Goal: Task Accomplishment & Management: Complete application form

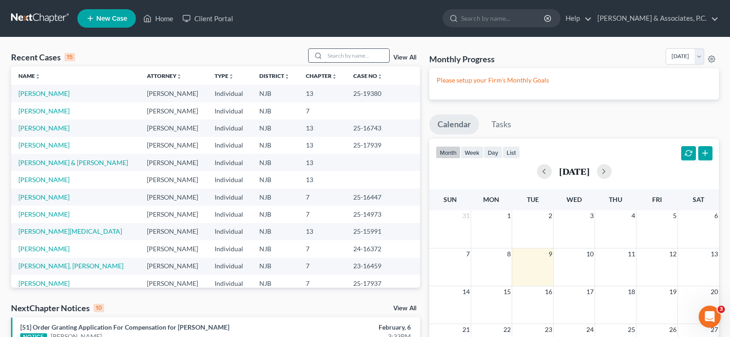
click at [337, 56] on input "search" at bounding box center [357, 55] width 65 height 13
type input "[PERSON_NAME]"
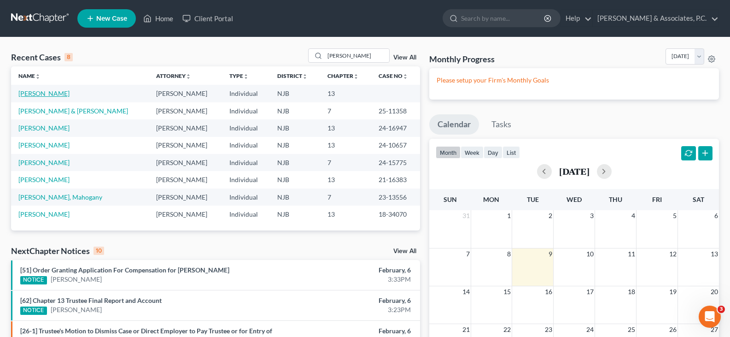
click at [38, 94] on link "[PERSON_NAME]" at bounding box center [43, 93] width 51 height 8
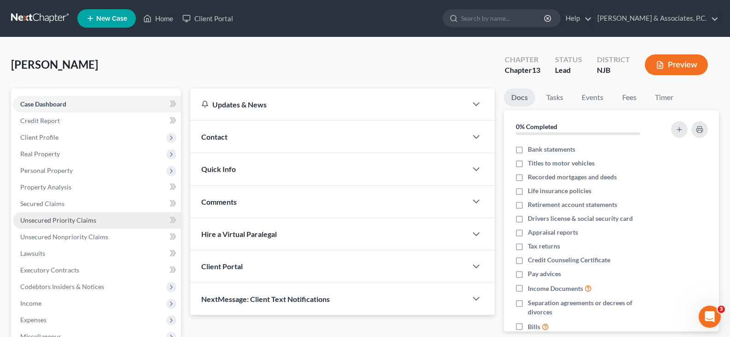
click at [58, 218] on span "Unsecured Priority Claims" at bounding box center [58, 220] width 76 height 8
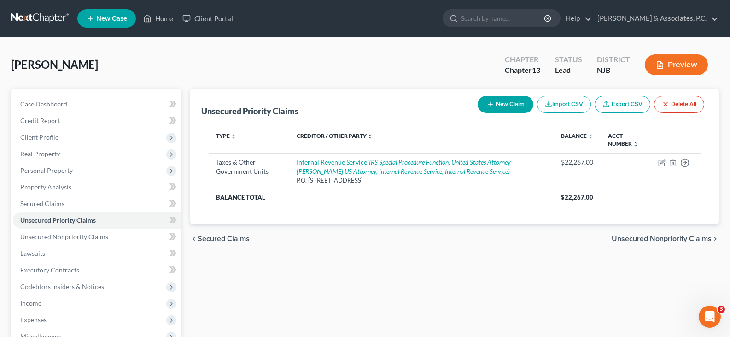
click at [501, 107] on button "New Claim" at bounding box center [506, 104] width 56 height 17
select select "0"
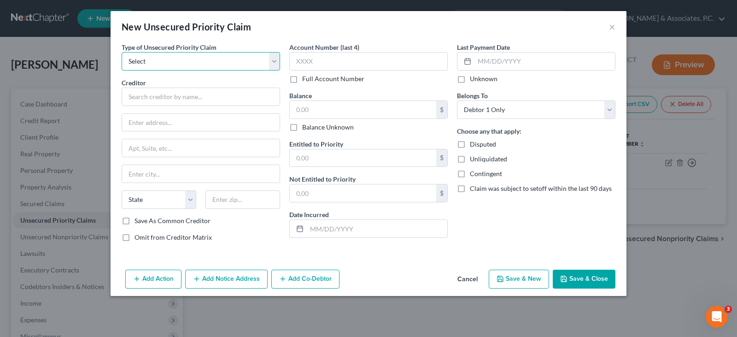
click at [271, 63] on select "Select Taxes & Other Government Units Domestic Support Obligations Extensions o…" at bounding box center [201, 61] width 159 height 18
select select "0"
click at [122, 52] on select "Select Taxes & Other Government Units Domestic Support Obligations Extensions o…" at bounding box center [201, 61] width 159 height 18
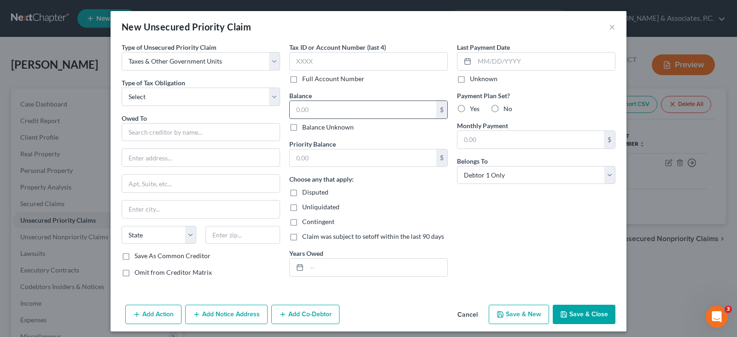
click at [306, 110] on input "text" at bounding box center [363, 110] width 147 height 18
click at [268, 95] on select "Select Federal City State Franchise Tax Board Other" at bounding box center [201, 97] width 159 height 18
select select "2"
click at [122, 88] on select "Select Federal City State Franchise Tax Board Other" at bounding box center [201, 97] width 159 height 18
click at [152, 130] on input "text" at bounding box center [201, 132] width 159 height 18
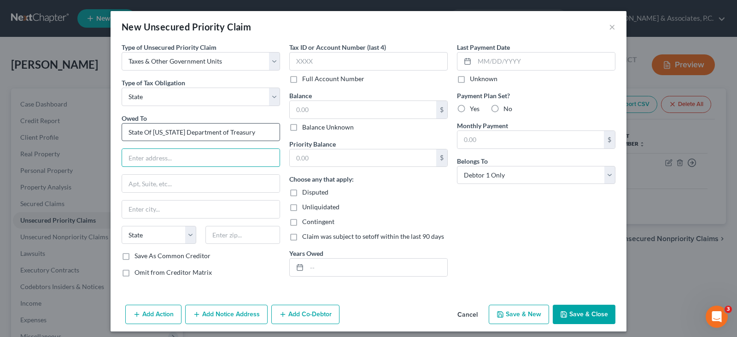
type input "State Of [US_STATE] Department of Treasury"
type input "Division of Taxation"
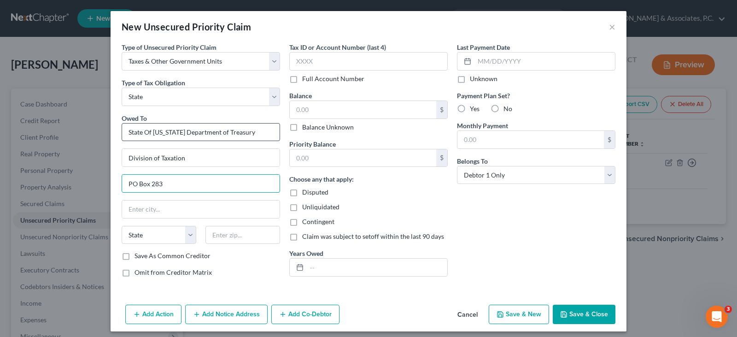
type input "PO Box 283"
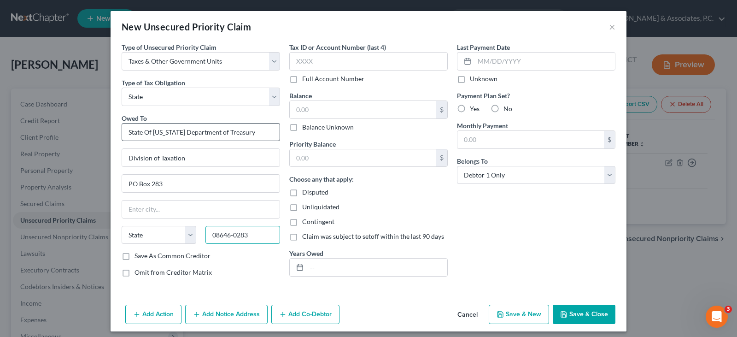
type input "08646-0283"
click at [150, 211] on input "text" at bounding box center [201, 209] width 158 height 18
type input "[GEOGRAPHIC_DATA]"
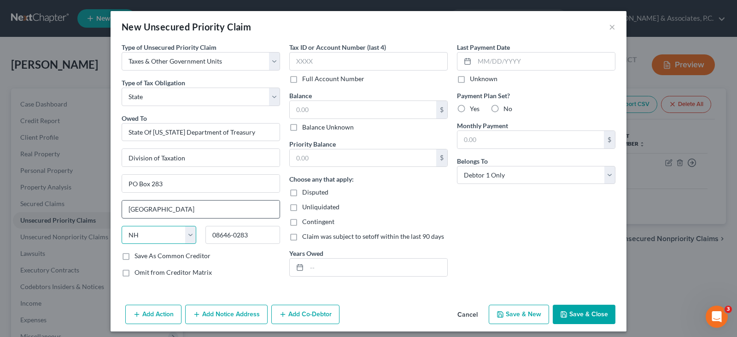
select select "33"
click at [308, 112] on input "text" at bounding box center [363, 110] width 147 height 18
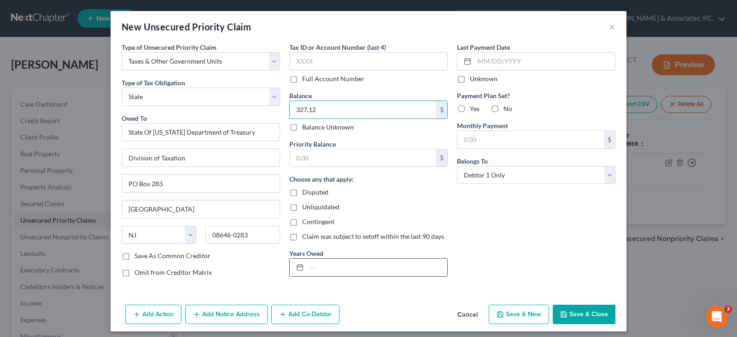
type input "327.12"
click at [313, 266] on input "text" at bounding box center [377, 268] width 141 height 18
type input "2022"
click at [591, 305] on button "Save & Close" at bounding box center [584, 314] width 63 height 19
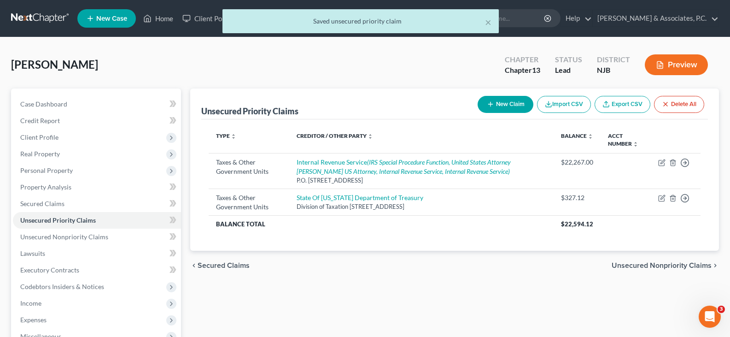
drag, startPoint x: 195, startPoint y: 53, endPoint x: 193, endPoint y: 25, distance: 27.7
click at [194, 48] on div "[PERSON_NAME] Upgraded Chapter Chapter 13 Status [GEOGRAPHIC_DATA] NJB Preview" at bounding box center [365, 68] width 708 height 40
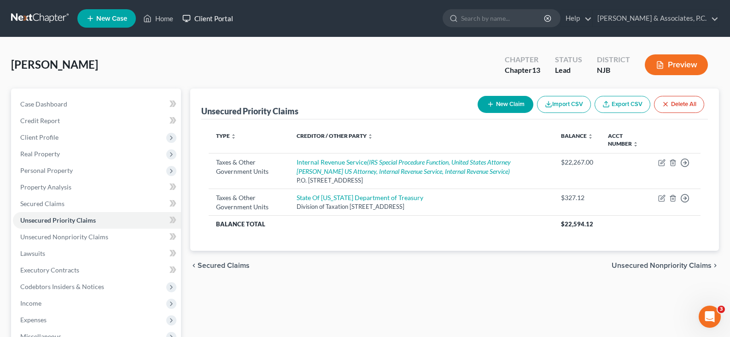
click at [204, 17] on link "Client Portal" at bounding box center [208, 18] width 60 height 17
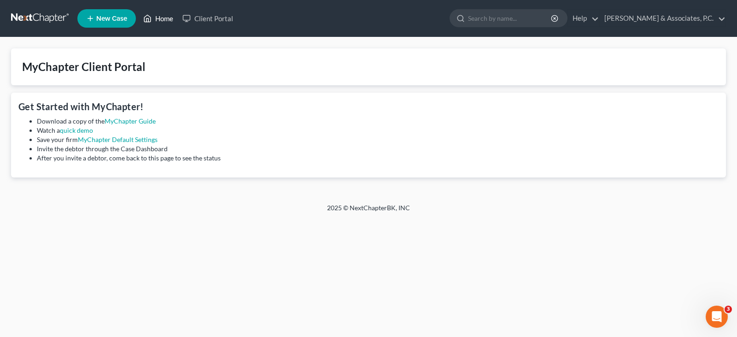
click at [160, 20] on link "Home" at bounding box center [158, 18] width 39 height 17
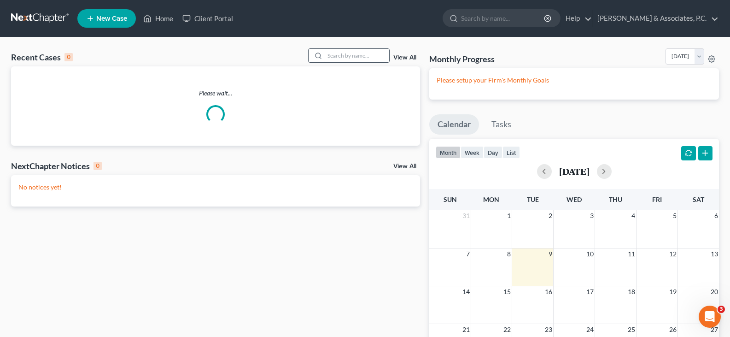
click at [343, 54] on input "search" at bounding box center [357, 55] width 65 height 13
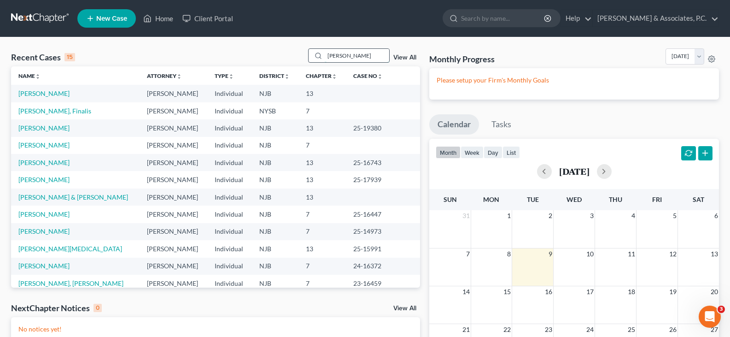
type input "[PERSON_NAME]"
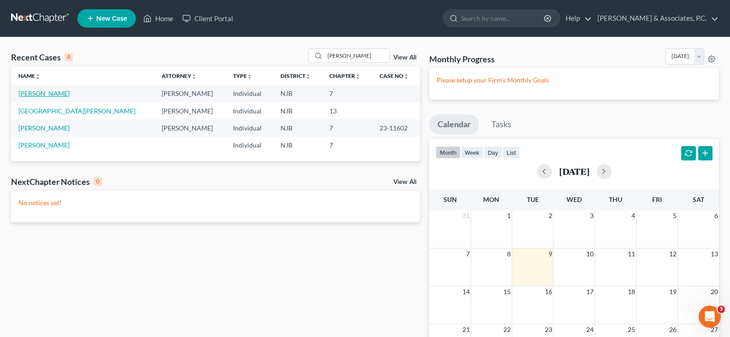
click at [43, 95] on link "[PERSON_NAME]" at bounding box center [43, 93] width 51 height 8
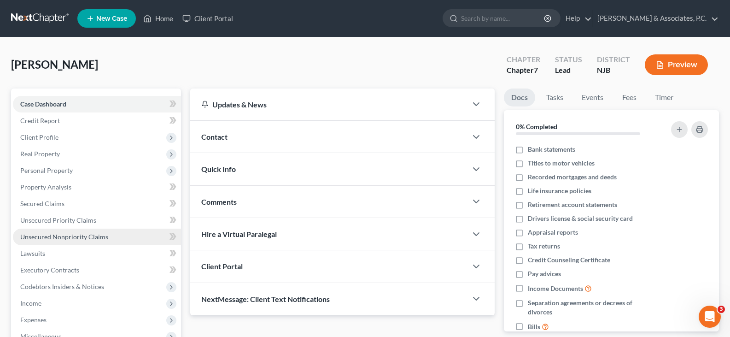
click at [57, 235] on span "Unsecured Nonpriority Claims" at bounding box center [64, 237] width 88 height 8
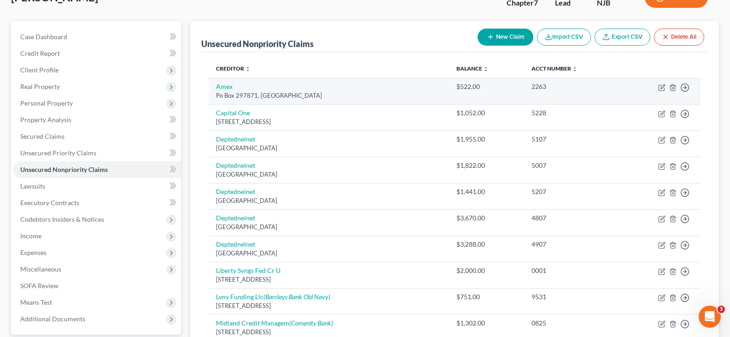
scroll to position [45, 0]
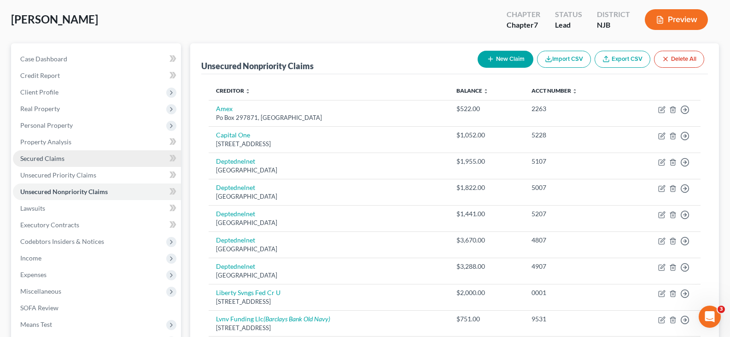
click at [43, 159] on span "Secured Claims" at bounding box center [42, 158] width 44 height 8
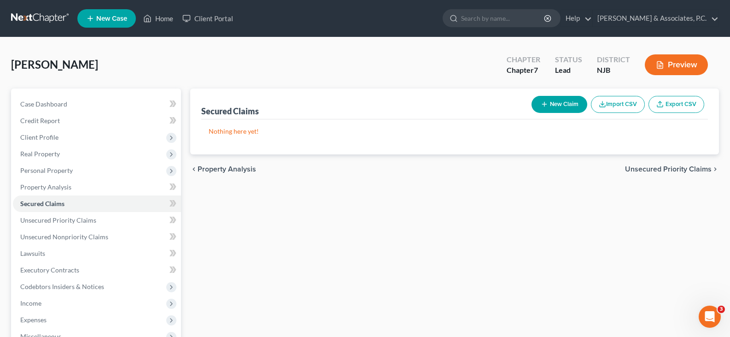
scroll to position [153, 0]
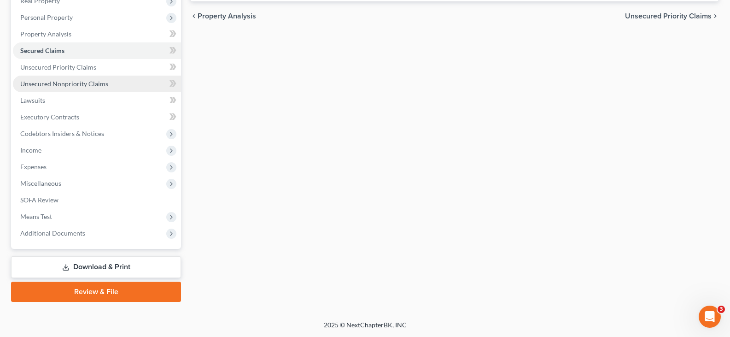
click at [57, 79] on link "Unsecured Nonpriority Claims" at bounding box center [97, 84] width 168 height 17
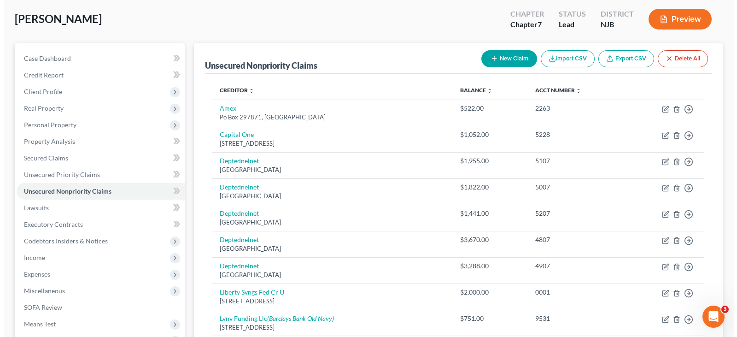
scroll to position [45, 0]
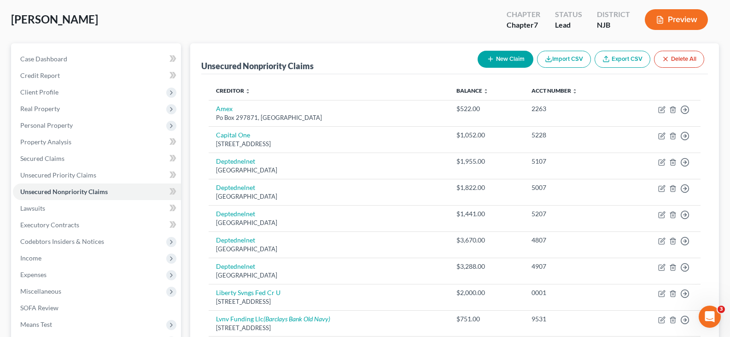
click at [493, 56] on button "New Claim" at bounding box center [506, 59] width 56 height 17
select select "0"
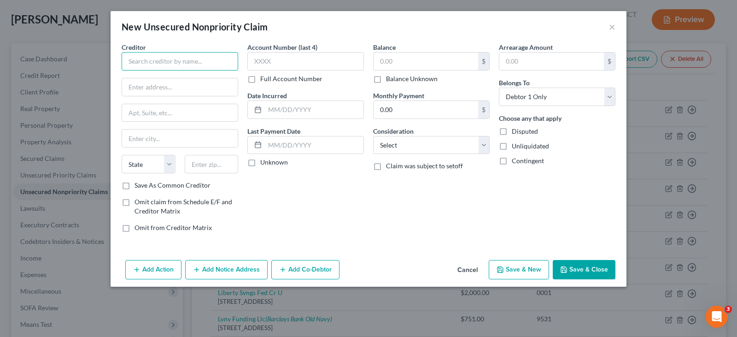
click at [187, 63] on input "text" at bounding box center [180, 61] width 117 height 18
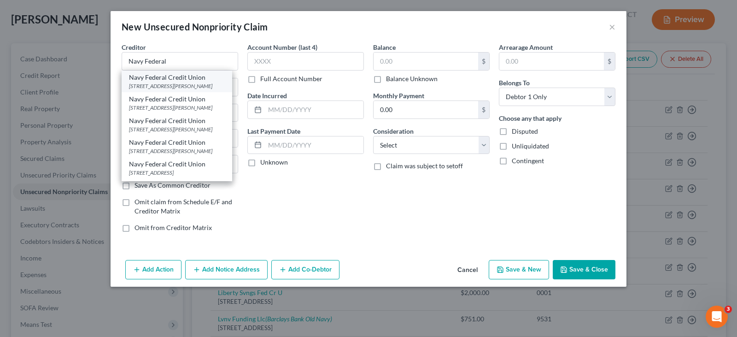
click at [181, 82] on div "[STREET_ADDRESS][PERSON_NAME]" at bounding box center [177, 86] width 96 height 8
type input "Navy Federal Credit Union"
type input "Po Box 3000"
type input "[PERSON_NAME]"
select select "48"
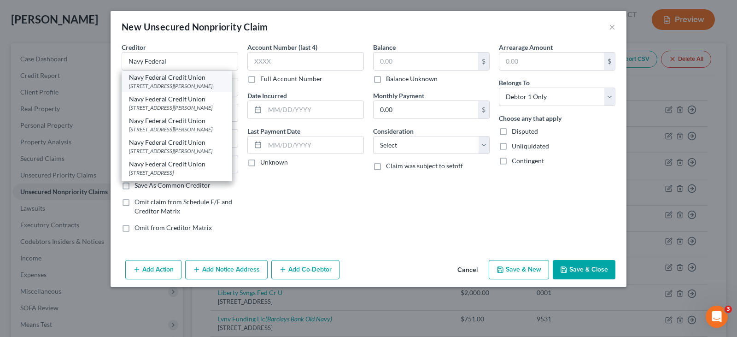
type input "22119"
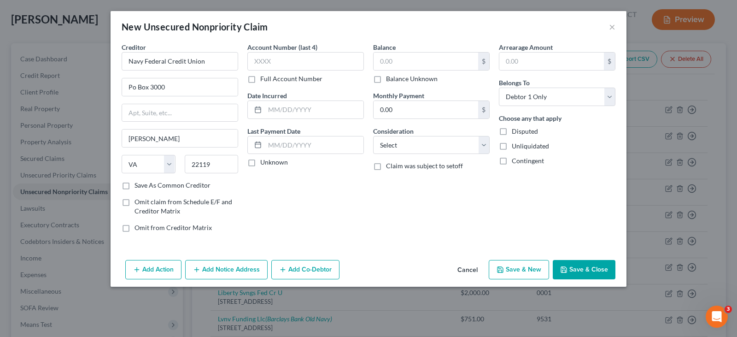
click at [240, 272] on button "Add Notice Address" at bounding box center [226, 269] width 82 height 19
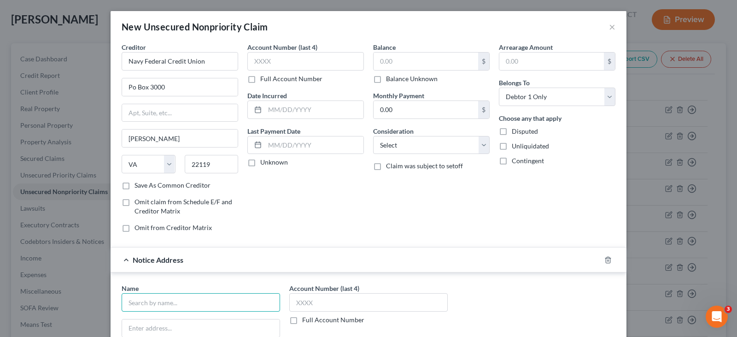
click at [198, 304] on input "text" at bounding box center [201, 302] width 159 height 18
type input "Navy"
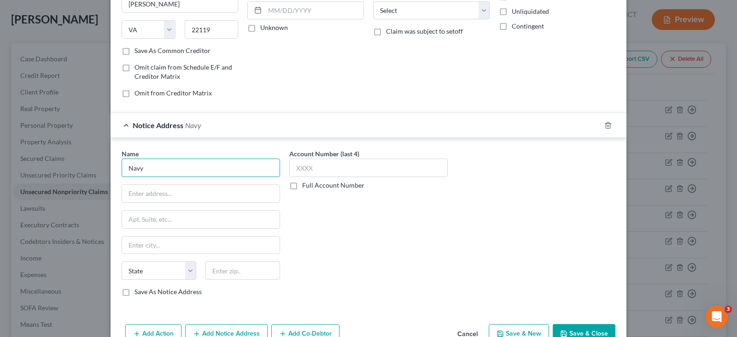
scroll to position [138, 0]
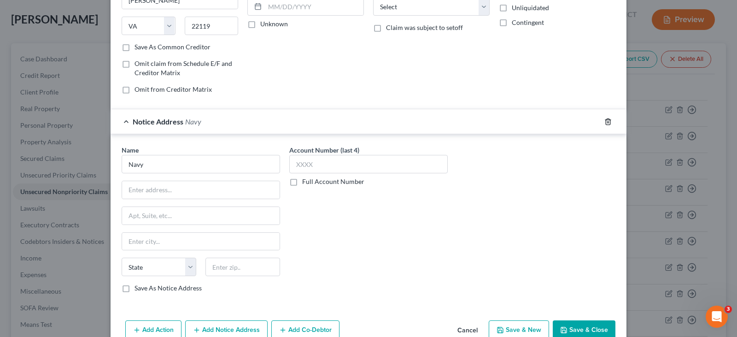
click at [606, 122] on icon "button" at bounding box center [608, 121] width 7 height 7
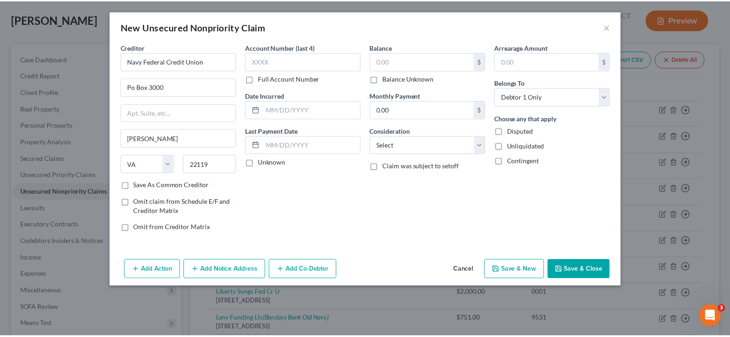
scroll to position [0, 0]
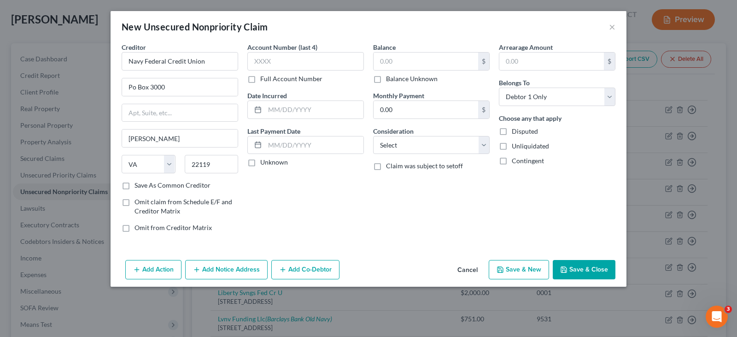
click at [386, 78] on label "Balance Unknown" at bounding box center [412, 78] width 52 height 9
click at [390, 78] on input "Balance Unknown" at bounding box center [393, 77] width 6 height 6
checkbox input "true"
type input "0.00"
click at [485, 145] on select "Select Cable / Satellite Services Collection Agency Credit Card Debt Debt Couns…" at bounding box center [431, 145] width 117 height 18
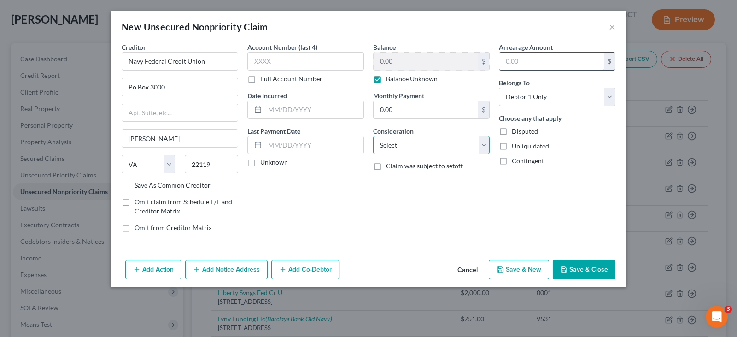
select select "10"
click at [373, 136] on select "Select Cable / Satellite Services Collection Agency Credit Card Debt Debt Couns…" at bounding box center [431, 145] width 117 height 18
click at [580, 271] on button "Save & Close" at bounding box center [584, 269] width 63 height 19
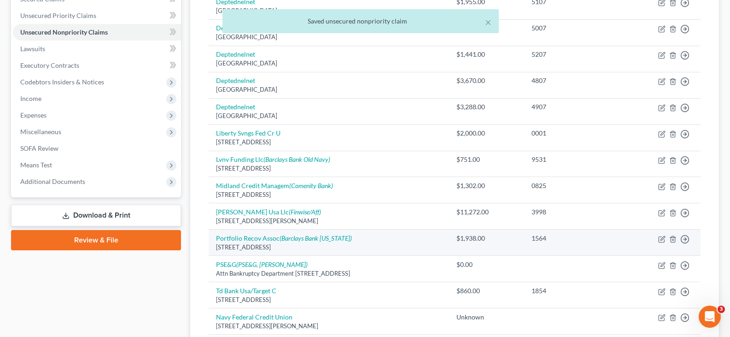
scroll to position [302, 0]
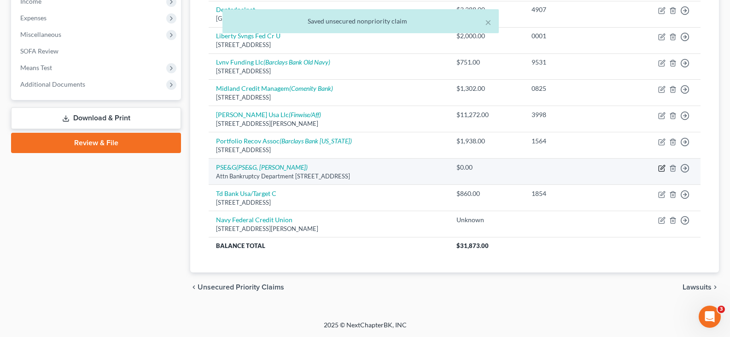
click at [662, 167] on icon "button" at bounding box center [662, 168] width 7 height 7
select select "33"
select select "20"
select select "0"
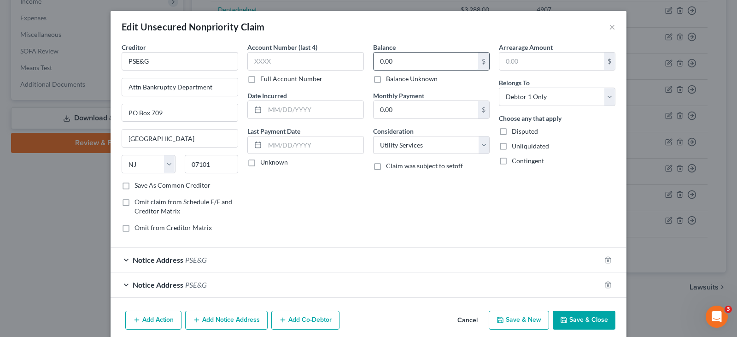
click at [405, 65] on input "0.00" at bounding box center [426, 62] width 105 height 18
type input "1,308.62"
click at [337, 64] on input "text" at bounding box center [305, 61] width 117 height 18
click at [579, 319] on button "Save & Close" at bounding box center [584, 320] width 63 height 19
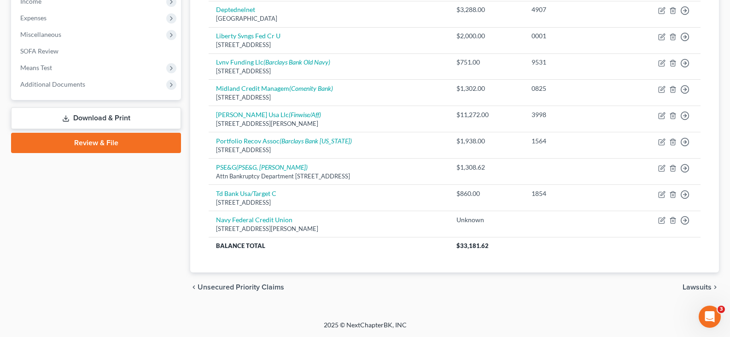
click at [75, 114] on link "Download & Print" at bounding box center [96, 118] width 170 height 22
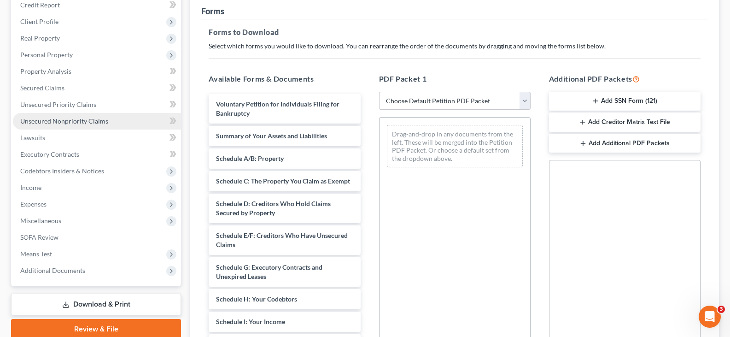
scroll to position [138, 0]
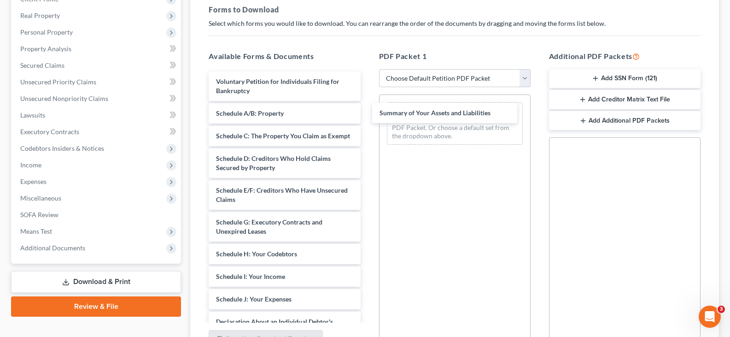
drag, startPoint x: 252, startPoint y: 113, endPoint x: 413, endPoint y: 110, distance: 160.9
click at [368, 112] on div "Summary of Your Assets and Liabilities Voluntary Petition for Individuals Filin…" at bounding box center [284, 303] width 166 height 465
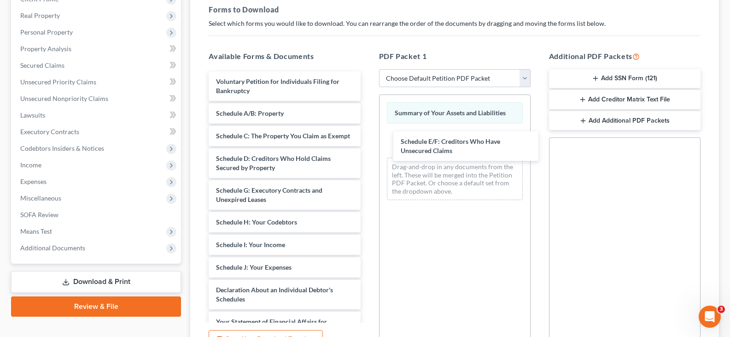
drag, startPoint x: 255, startPoint y: 202, endPoint x: 374, endPoint y: 142, distance: 133.1
click at [368, 142] on div "Schedule E/F: Creditors Who Have Unsecured Claims Voluntary Petition for Indivi…" at bounding box center [284, 287] width 166 height 433
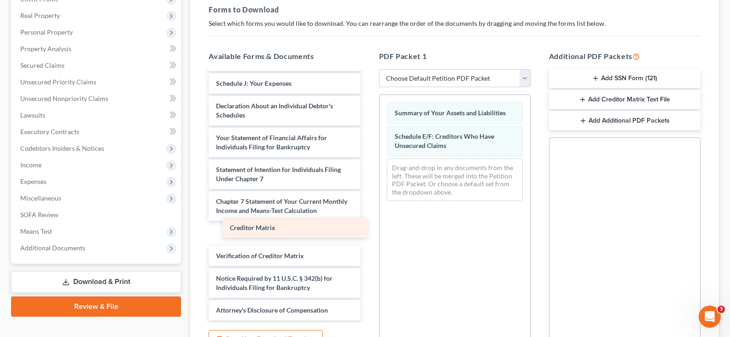
scroll to position [171, 0]
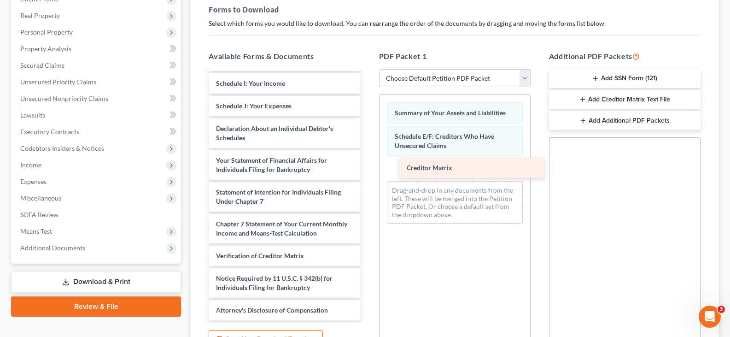
drag, startPoint x: 249, startPoint y: 232, endPoint x: 432, endPoint y: 167, distance: 194.8
click at [368, 167] on div "Creditor Matrix Voluntary Petition for Individuals Filing for Bankruptcy Schedu…" at bounding box center [284, 115] width 166 height 410
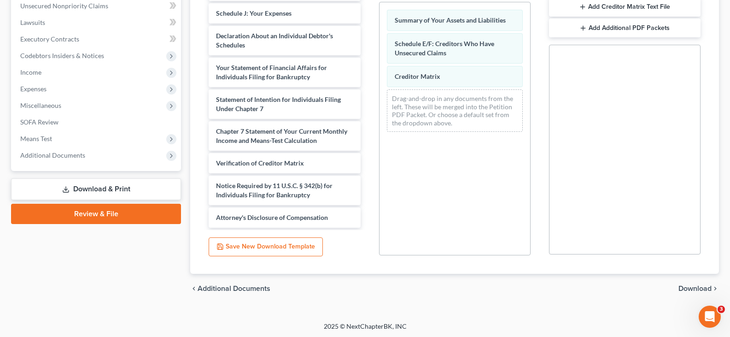
scroll to position [232, 0]
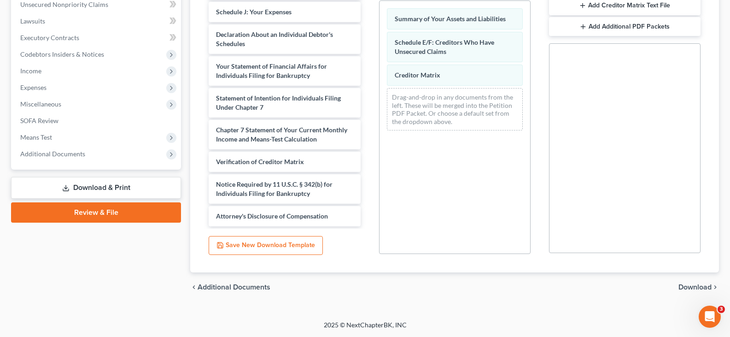
click at [695, 286] on span "Download" at bounding box center [695, 286] width 33 height 7
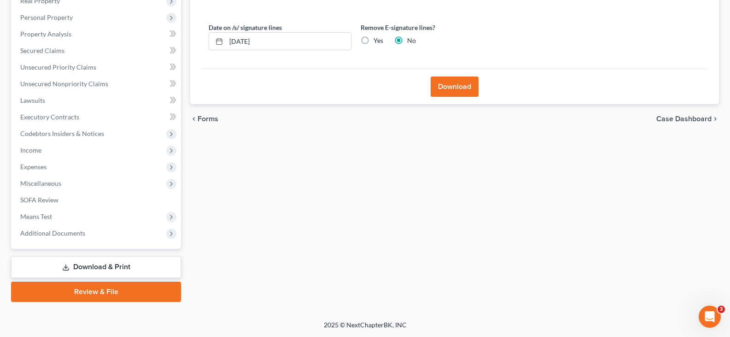
scroll to position [153, 0]
click at [374, 39] on label "Yes" at bounding box center [379, 40] width 10 height 9
click at [377, 39] on input "Yes" at bounding box center [380, 39] width 6 height 6
radio input "true"
radio input "false"
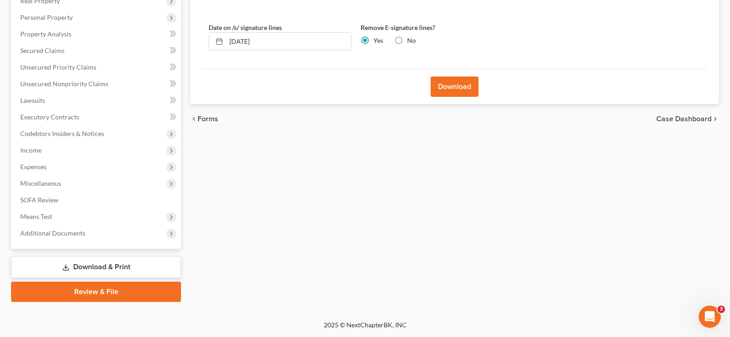
click at [442, 83] on button "Download" at bounding box center [455, 87] width 48 height 20
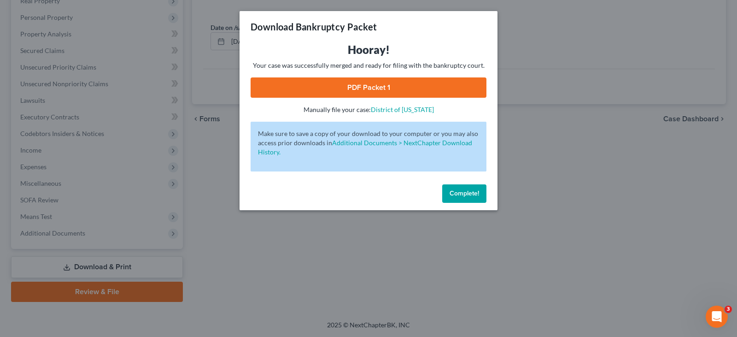
click at [384, 89] on link "PDF Packet 1" at bounding box center [369, 87] width 236 height 20
click at [467, 194] on span "Complete!" at bounding box center [464, 193] width 29 height 8
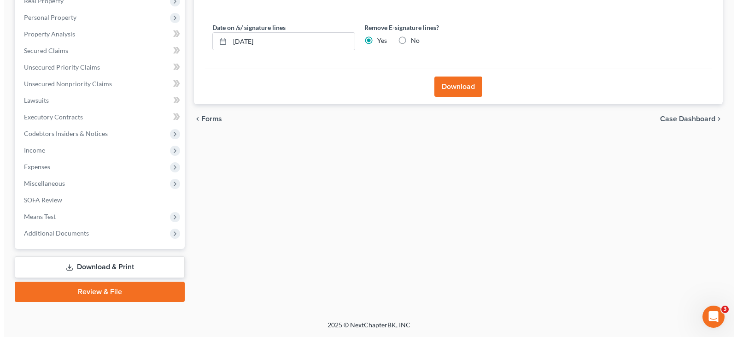
scroll to position [0, 0]
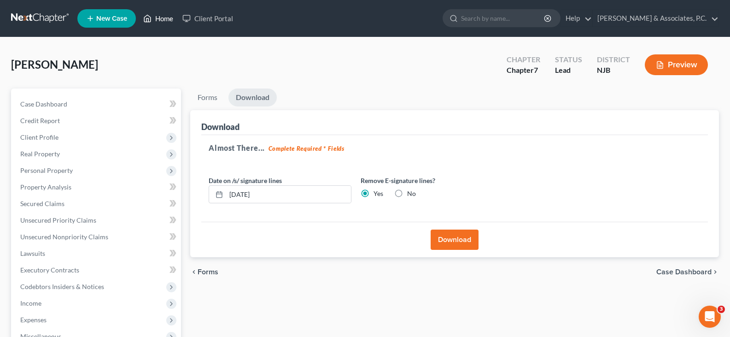
click at [163, 18] on link "Home" at bounding box center [158, 18] width 39 height 17
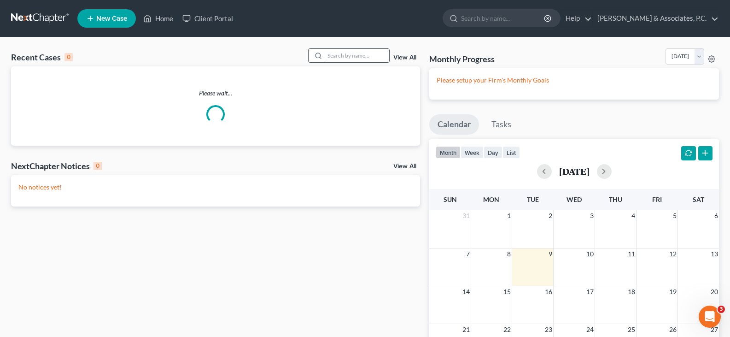
click at [353, 57] on input "search" at bounding box center [357, 55] width 65 height 13
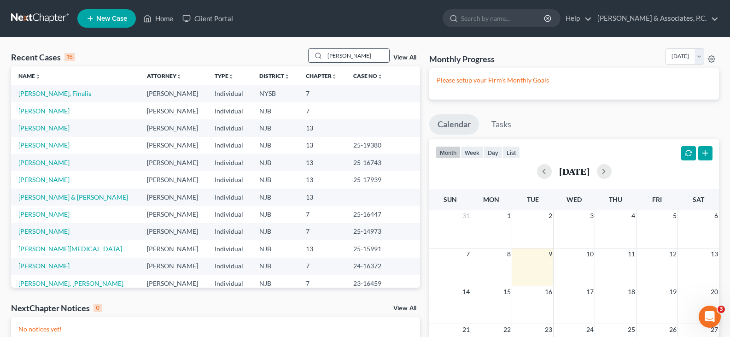
type input "[PERSON_NAME]"
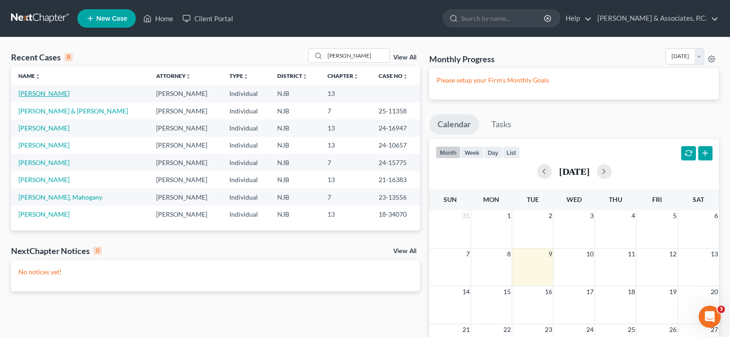
click at [49, 95] on link "[PERSON_NAME]" at bounding box center [43, 93] width 51 height 8
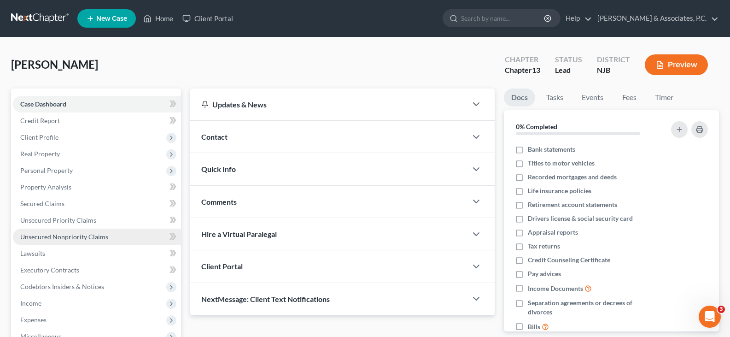
click at [57, 235] on span "Unsecured Nonpriority Claims" at bounding box center [64, 237] width 88 height 8
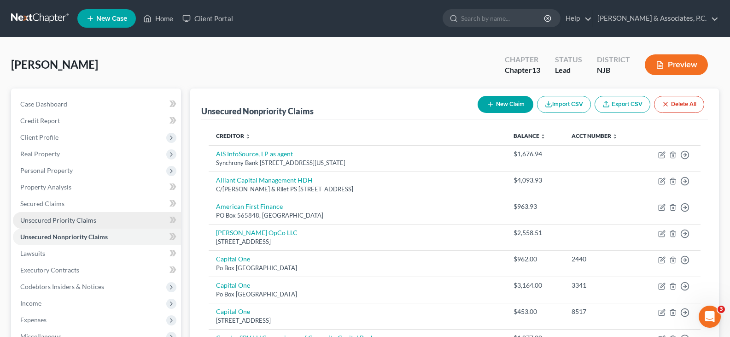
click at [56, 218] on span "Unsecured Priority Claims" at bounding box center [58, 220] width 76 height 8
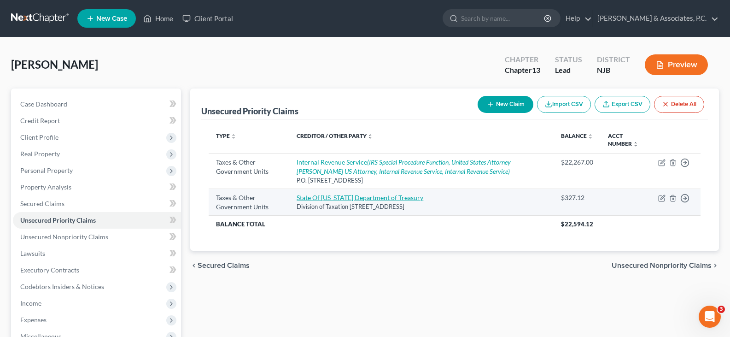
click at [324, 198] on link "State Of [US_STATE] Department of Treasury" at bounding box center [360, 198] width 127 height 8
select select "2"
select select "33"
select select "0"
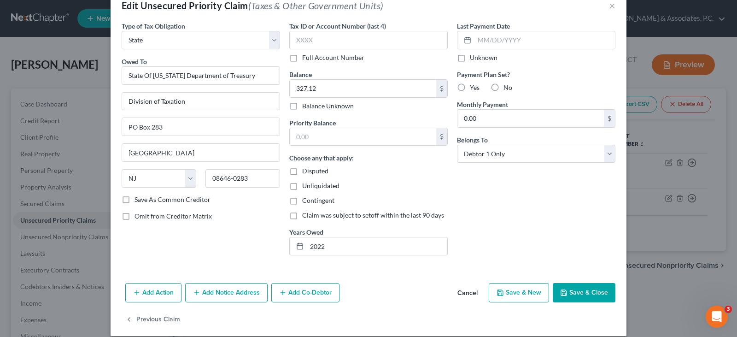
scroll to position [31, 0]
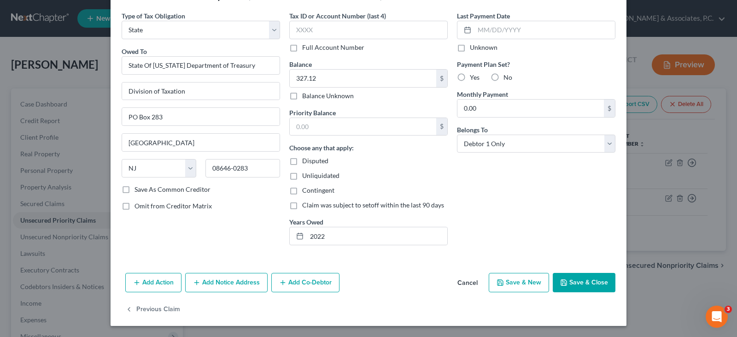
click at [229, 282] on button "Add Notice Address" at bounding box center [226, 282] width 82 height 19
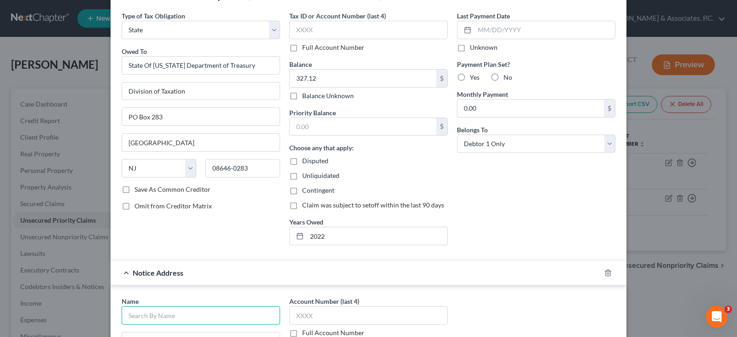
click at [177, 312] on input "text" at bounding box center [201, 315] width 159 height 18
click at [130, 313] on input "AState of [US_STATE]" at bounding box center [201, 315] width 159 height 18
click at [195, 314] on input "State of [US_STATE]" at bounding box center [201, 315] width 159 height 18
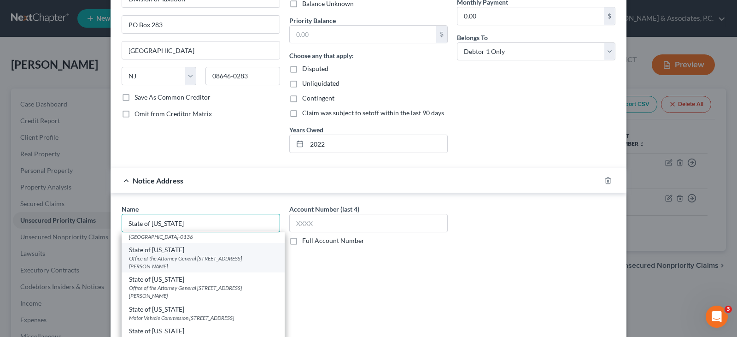
scroll to position [277, 0]
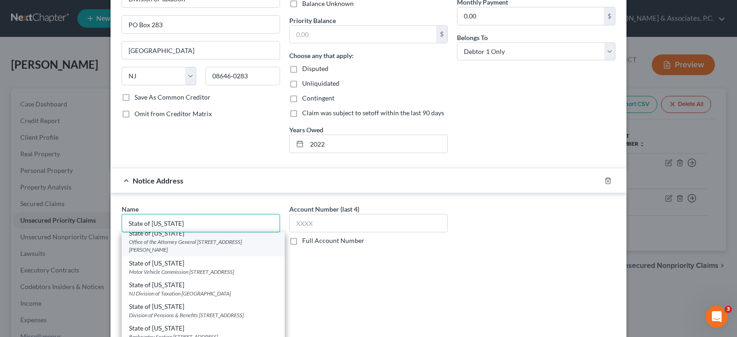
type input "State of [US_STATE]"
click at [168, 253] on div "Office of the Attorney General [STREET_ADDRESS][PERSON_NAME]" at bounding box center [203, 246] width 148 height 16
type input "Office of the Attorney General"
type input "[STREET_ADDRESS][PERSON_NAME]"
type input "[GEOGRAPHIC_DATA]"
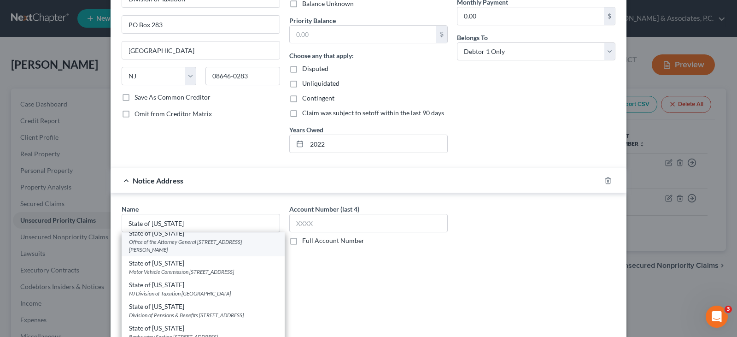
select select "33"
type input "07101"
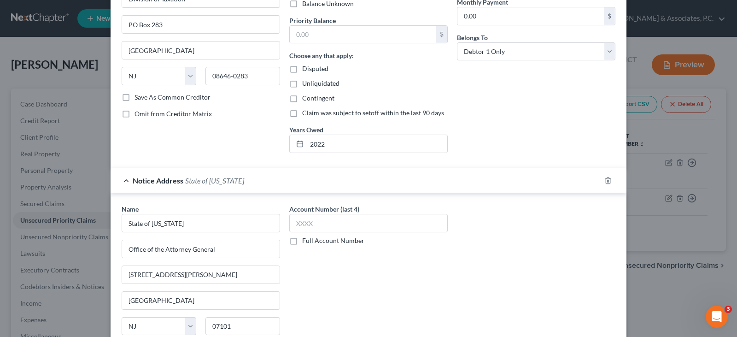
scroll to position [0, 0]
click at [168, 263] on div "Name * State of [US_STATE] Office of the Attorney General [STREET_ADDRESS][GEOG…" at bounding box center [201, 277] width 159 height 147
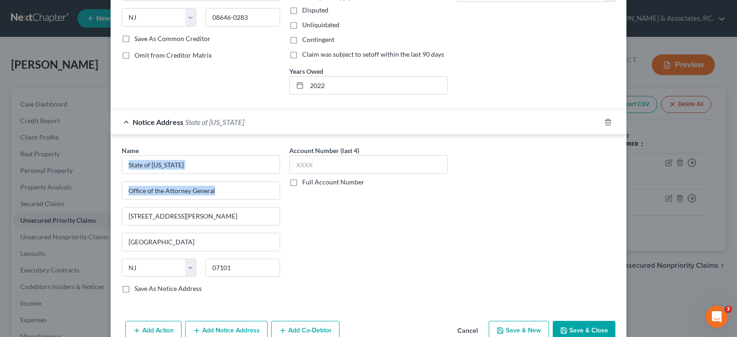
scroll to position [230, 0]
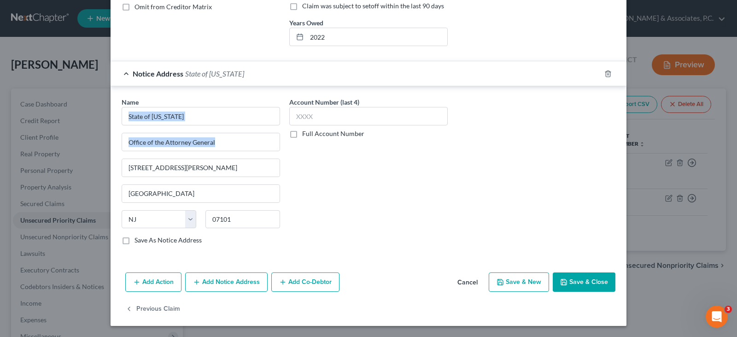
click at [208, 283] on button "Add Notice Address" at bounding box center [226, 281] width 82 height 19
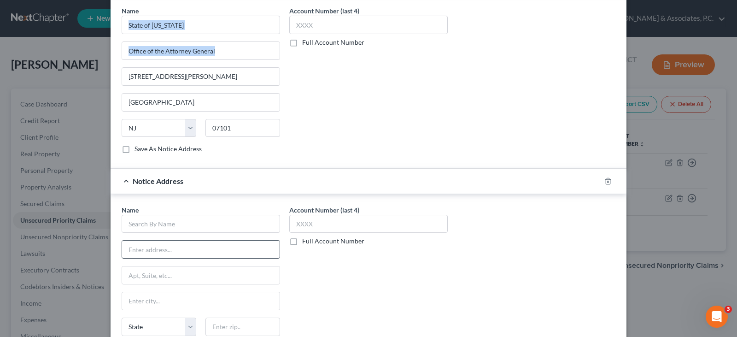
scroll to position [323, 0]
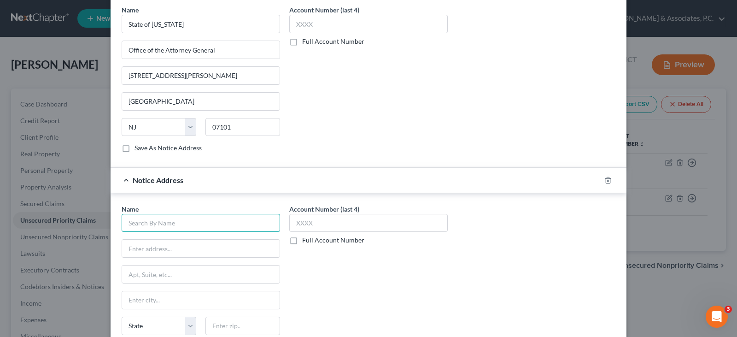
click at [165, 221] on input "text" at bounding box center [201, 223] width 159 height 18
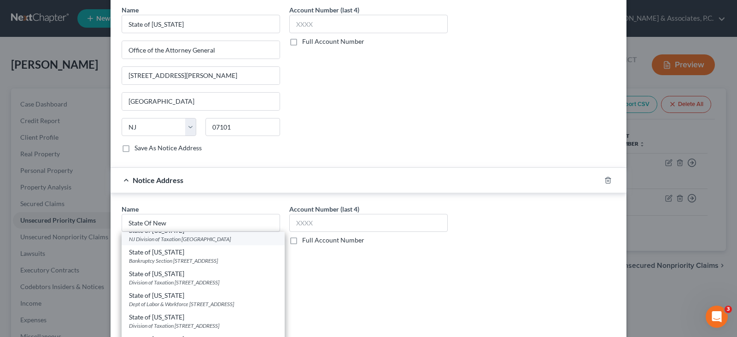
click at [179, 243] on div "NJ Division of Taxation [GEOGRAPHIC_DATA]" at bounding box center [203, 239] width 148 height 8
type input "State of [US_STATE]"
type input "NJ Division of Taxation"
type input "PO Box 1008"
type input "[GEOGRAPHIC_DATA]"
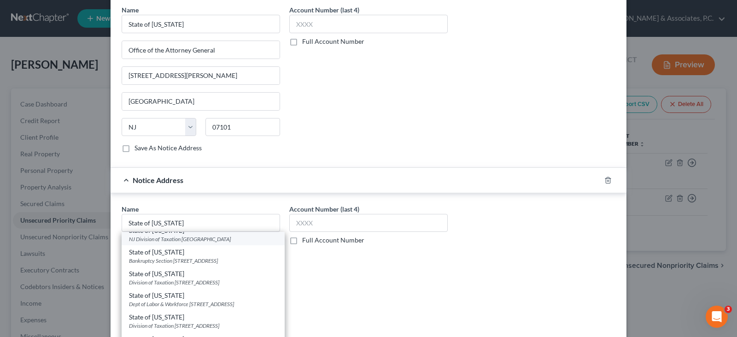
select select "33"
type input "08057"
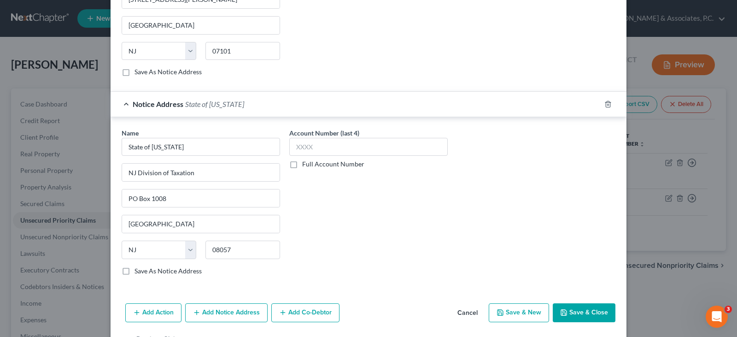
scroll to position [429, 0]
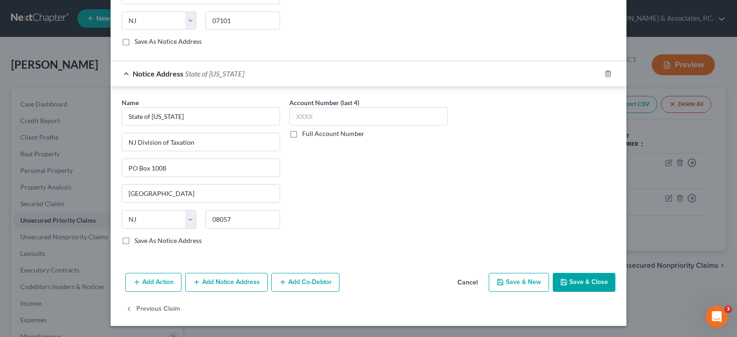
click at [583, 286] on button "Save & Close" at bounding box center [584, 282] width 63 height 19
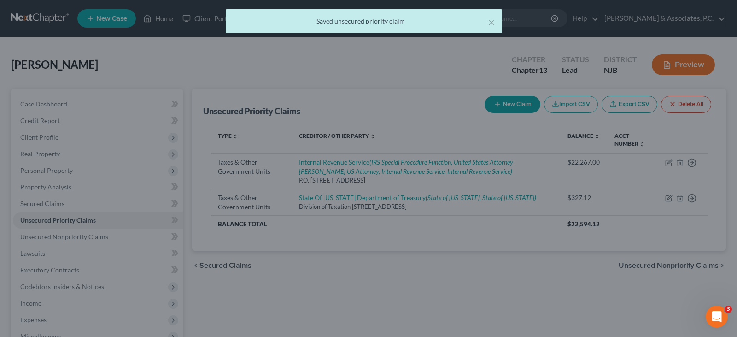
scroll to position [0, 0]
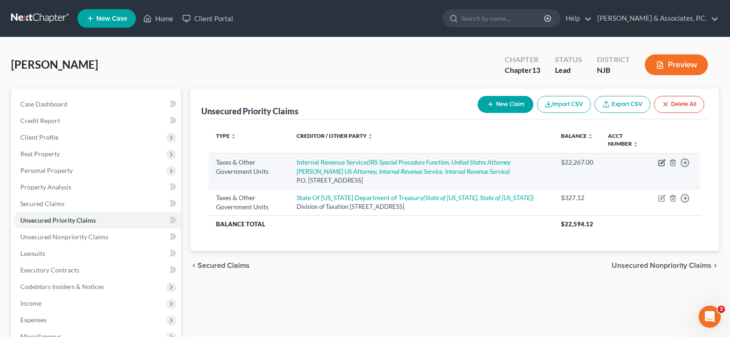
click at [660, 162] on icon "button" at bounding box center [662, 162] width 7 height 7
select select "0"
select select "39"
select select "0"
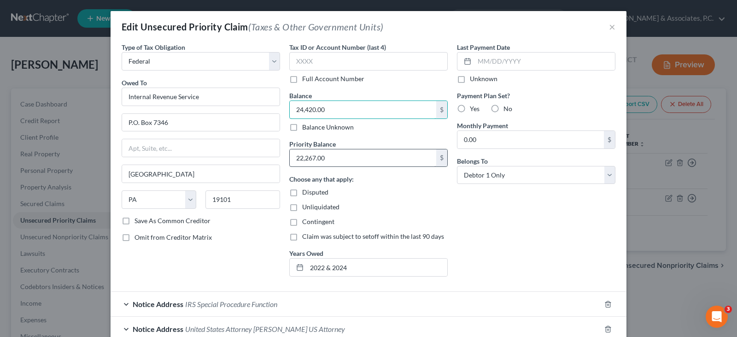
type input "24,420.00"
click at [348, 152] on input "22,267.00" at bounding box center [363, 158] width 147 height 18
type input "24,420.00"
click at [376, 188] on div "Disputed" at bounding box center [368, 192] width 159 height 9
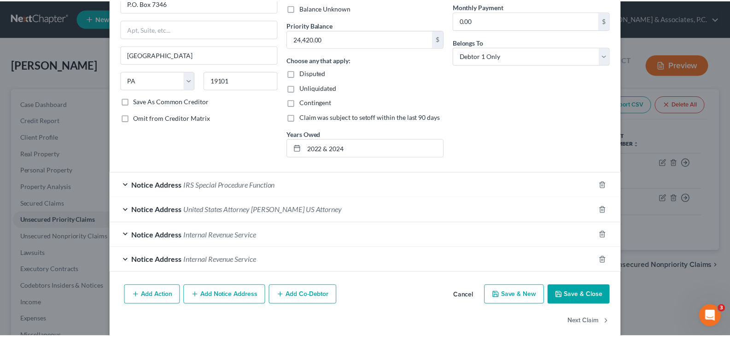
scroll to position [132, 0]
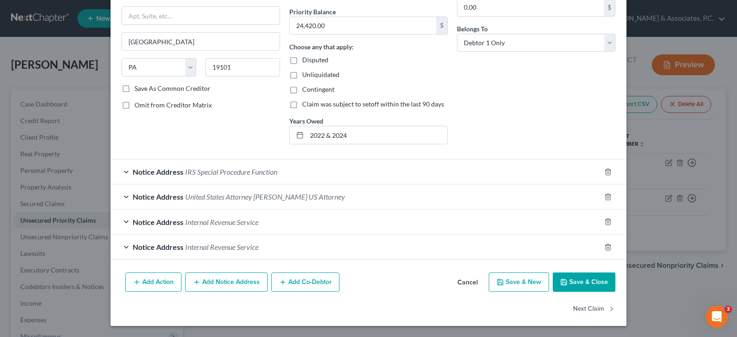
click at [589, 277] on button "Save & Close" at bounding box center [584, 281] width 63 height 19
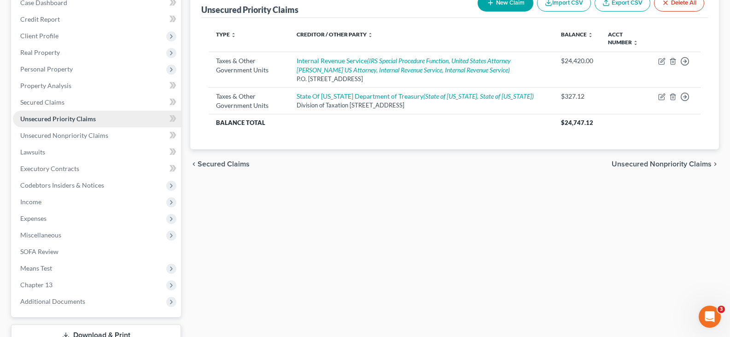
scroll to position [170, 0]
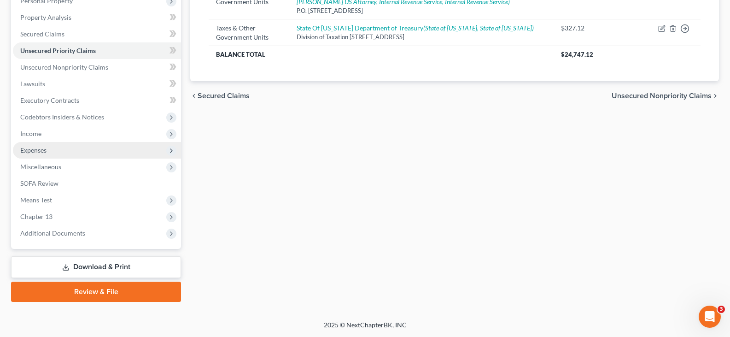
click at [40, 147] on span "Expenses" at bounding box center [33, 150] width 26 height 8
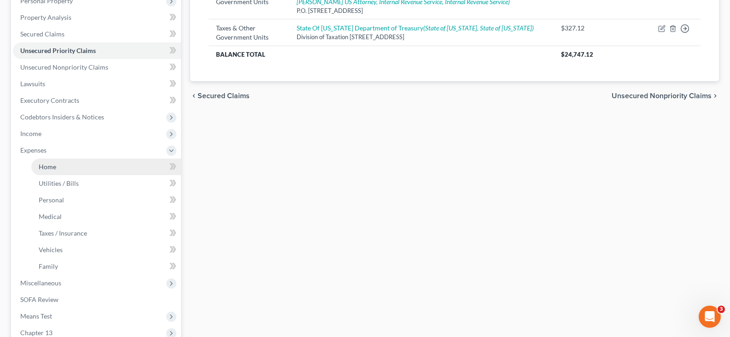
click at [52, 165] on span "Home" at bounding box center [48, 167] width 18 height 8
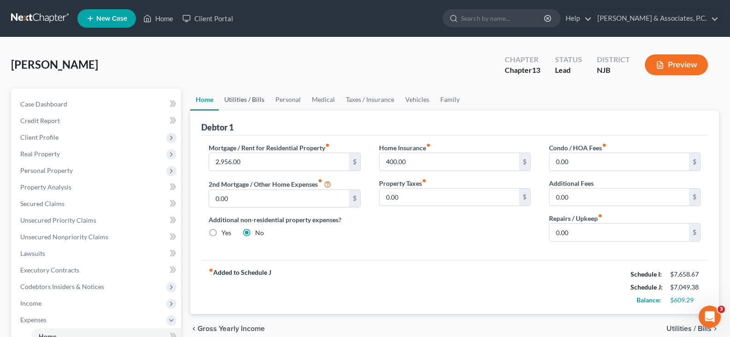
click at [246, 98] on link "Utilities / Bills" at bounding box center [244, 99] width 51 height 22
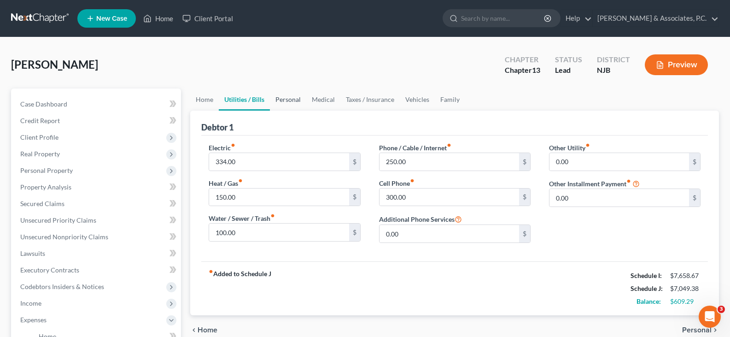
click at [285, 99] on link "Personal" at bounding box center [288, 99] width 36 height 22
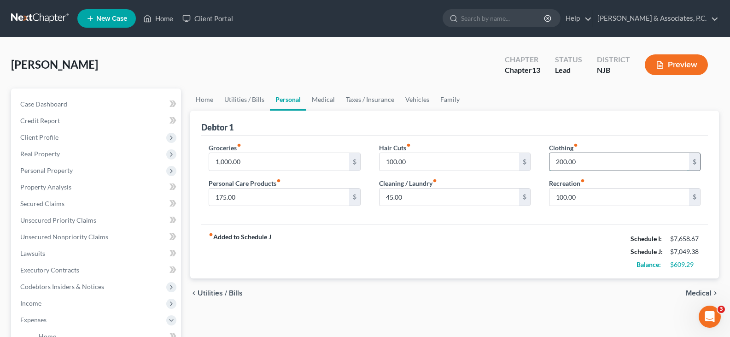
click at [593, 165] on input "200.00" at bounding box center [620, 162] width 140 height 18
type input "150.00"
click at [477, 193] on input "45.00" at bounding box center [450, 198] width 140 height 18
click at [573, 197] on input "100.00" at bounding box center [620, 198] width 140 height 18
click at [456, 196] on input "45.00" at bounding box center [450, 198] width 140 height 18
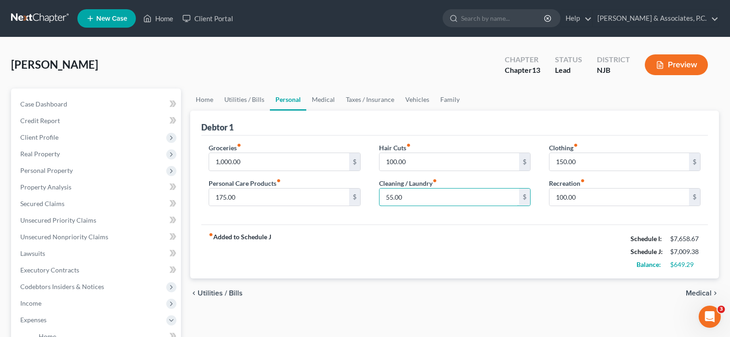
drag, startPoint x: 417, startPoint y: 197, endPoint x: 367, endPoint y: 198, distance: 49.8
click at [367, 198] on div "Groceries fiber_manual_record 1,000.00 $ Personal Care Products fiber_manual_re…" at bounding box center [455, 178] width 511 height 71
click at [581, 161] on input "150.00" at bounding box center [620, 162] width 140 height 18
click at [418, 197] on input "60.00" at bounding box center [450, 198] width 140 height 18
type input "45.00"
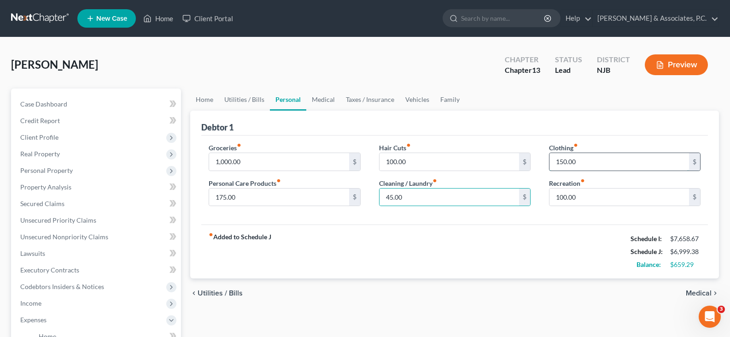
click at [587, 155] on input "150.00" at bounding box center [620, 162] width 140 height 18
type input "175.00"
click at [582, 190] on input "100.00" at bounding box center [620, 198] width 140 height 18
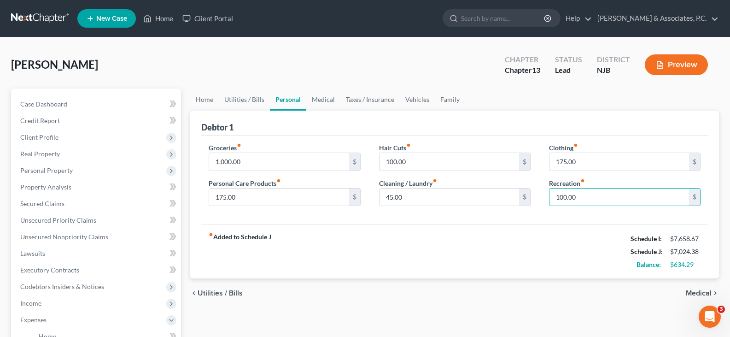
drag, startPoint x: 387, startPoint y: 248, endPoint x: 387, endPoint y: 234, distance: 14.8
click at [387, 248] on div "fiber_manual_record Added to Schedule J Schedule I: $7,658.67 Schedule J: $7,02…" at bounding box center [454, 251] width 507 height 54
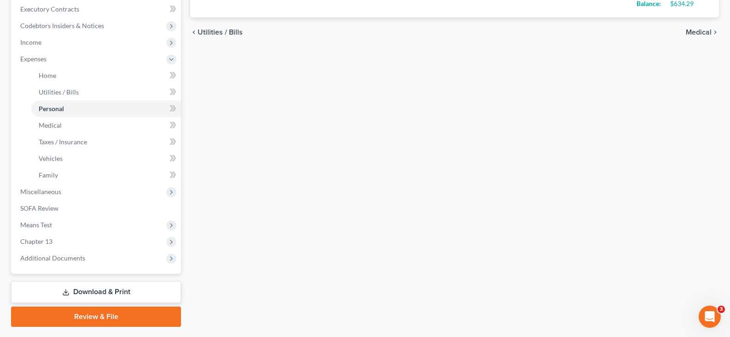
scroll to position [286, 0]
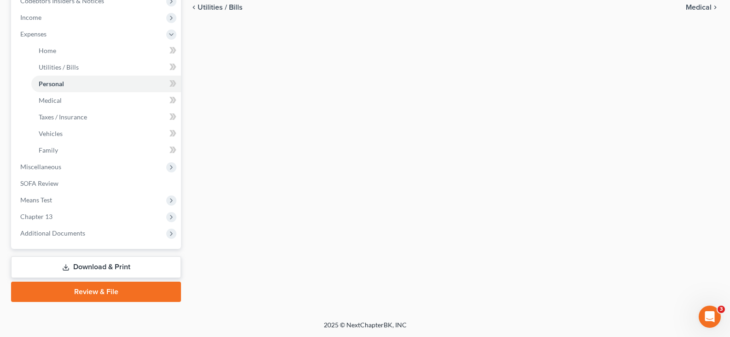
click at [102, 265] on link "Download & Print" at bounding box center [96, 267] width 170 height 22
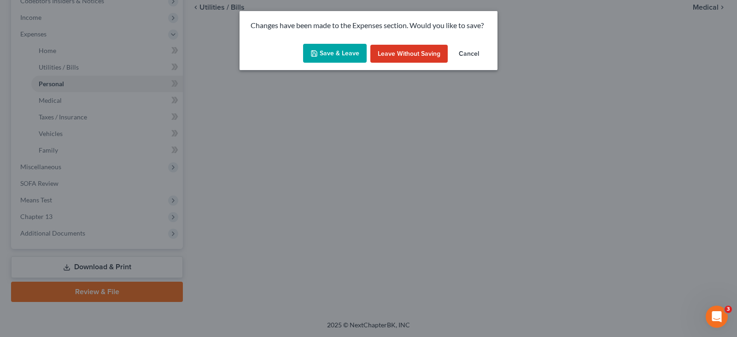
click at [328, 53] on button "Save & Leave" at bounding box center [335, 53] width 64 height 19
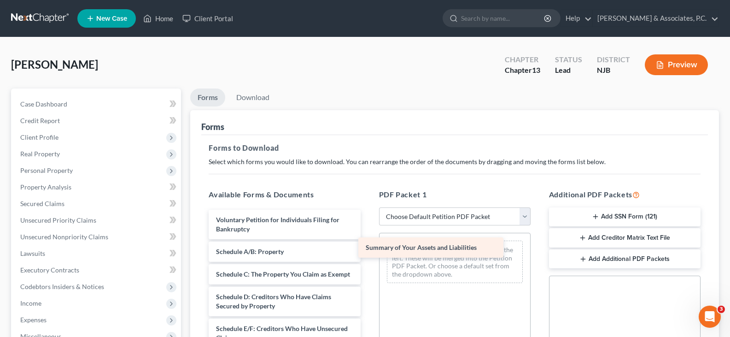
drag, startPoint x: 260, startPoint y: 247, endPoint x: 409, endPoint y: 243, distance: 148.9
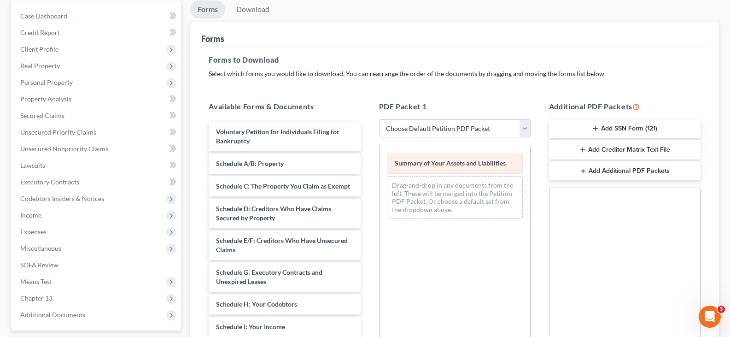
scroll to position [92, 0]
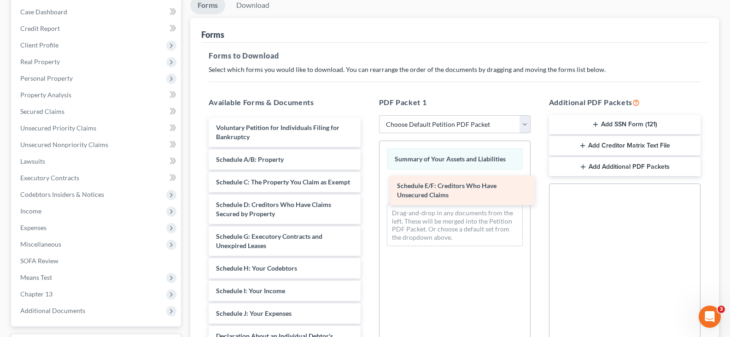
drag, startPoint x: 259, startPoint y: 245, endPoint x: 439, endPoint y: 185, distance: 190.3
click at [368, 185] on div "Schedule E/F: Creditors Who Have Unsecured Claims Voluntary Petition for Indivi…" at bounding box center [284, 318] width 166 height 401
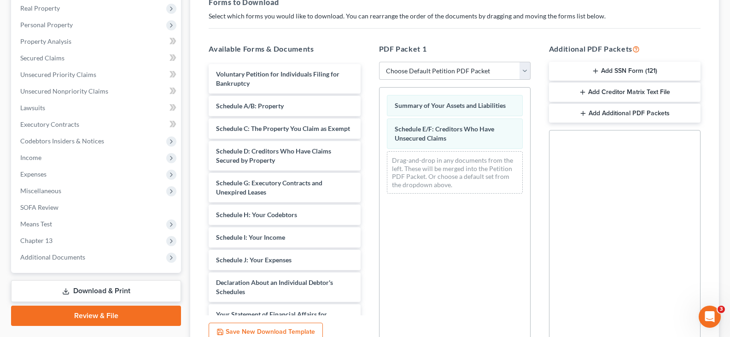
scroll to position [230, 0]
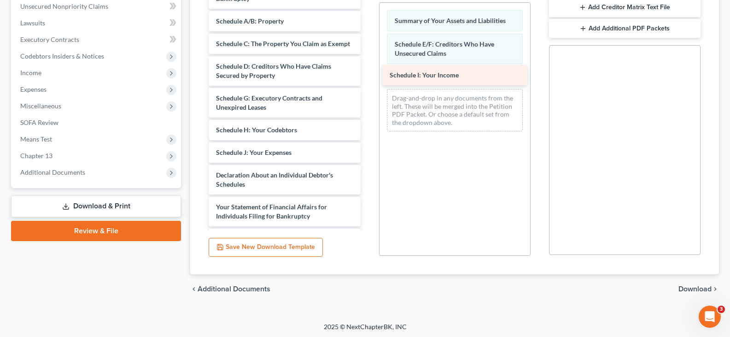
drag, startPoint x: 254, startPoint y: 160, endPoint x: 428, endPoint y: 74, distance: 194.2
click at [368, 74] on div "Schedule I: Your Income Voluntary Petition for Individuals Filing for Bankruptc…" at bounding box center [284, 168] width 166 height 378
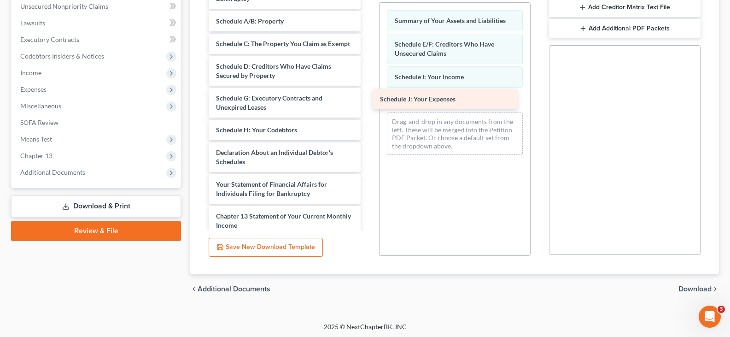
drag, startPoint x: 269, startPoint y: 161, endPoint x: 433, endPoint y: 97, distance: 176.0
click at [368, 97] on div "Schedule J: Your Expenses Voluntary Petition for Individuals Filing for Bankrup…" at bounding box center [284, 157] width 166 height 356
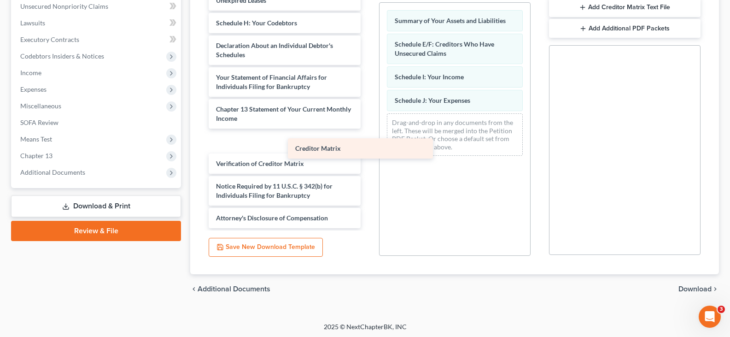
scroll to position [94, 0]
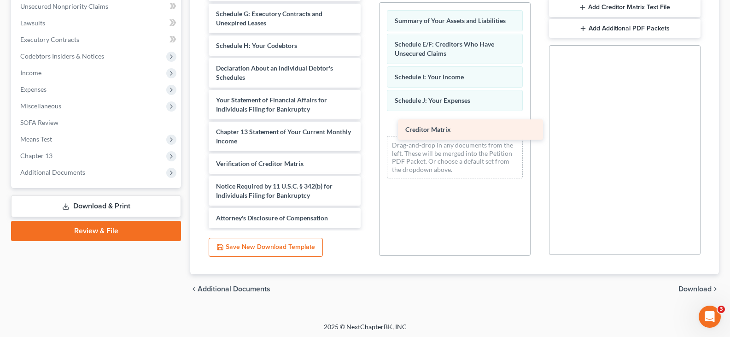
drag, startPoint x: 260, startPoint y: 140, endPoint x: 447, endPoint y: 127, distance: 186.6
click at [368, 127] on div "Creditor Matrix Voluntary Petition for Individuals Filing for Bankruptcy Schedu…" at bounding box center [284, 61] width 166 height 333
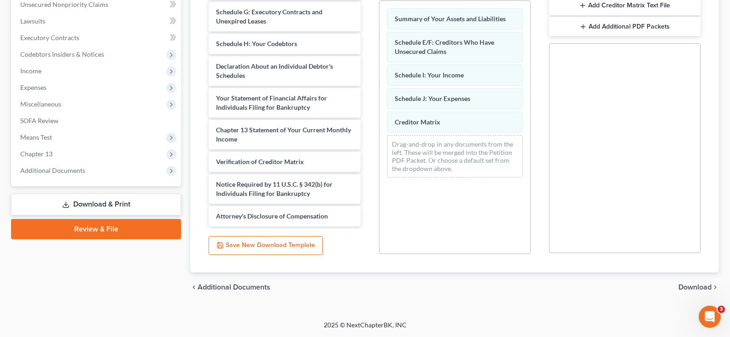
drag, startPoint x: 697, startPoint y: 287, endPoint x: 687, endPoint y: 282, distance: 11.3
click at [696, 287] on span "Download" at bounding box center [695, 286] width 33 height 7
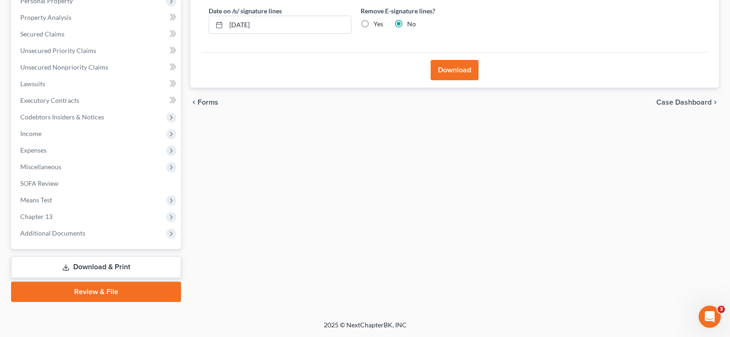
click at [374, 22] on label "Yes" at bounding box center [379, 23] width 10 height 9
click at [377, 22] on input "Yes" at bounding box center [380, 22] width 6 height 6
radio input "true"
radio input "false"
click at [442, 72] on button "Download" at bounding box center [455, 70] width 48 height 20
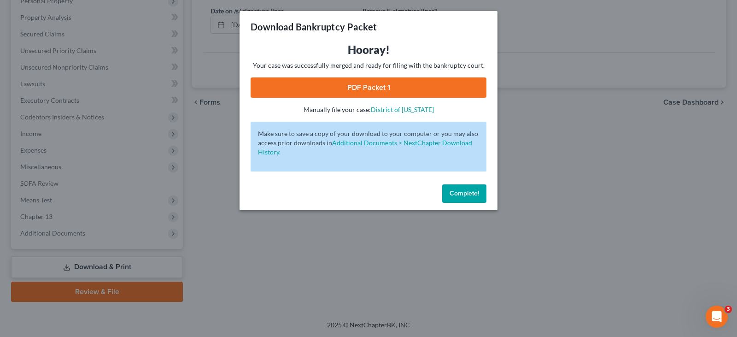
click at [379, 84] on link "PDF Packet 1" at bounding box center [369, 87] width 236 height 20
